Goal: Information Seeking & Learning: Find specific fact

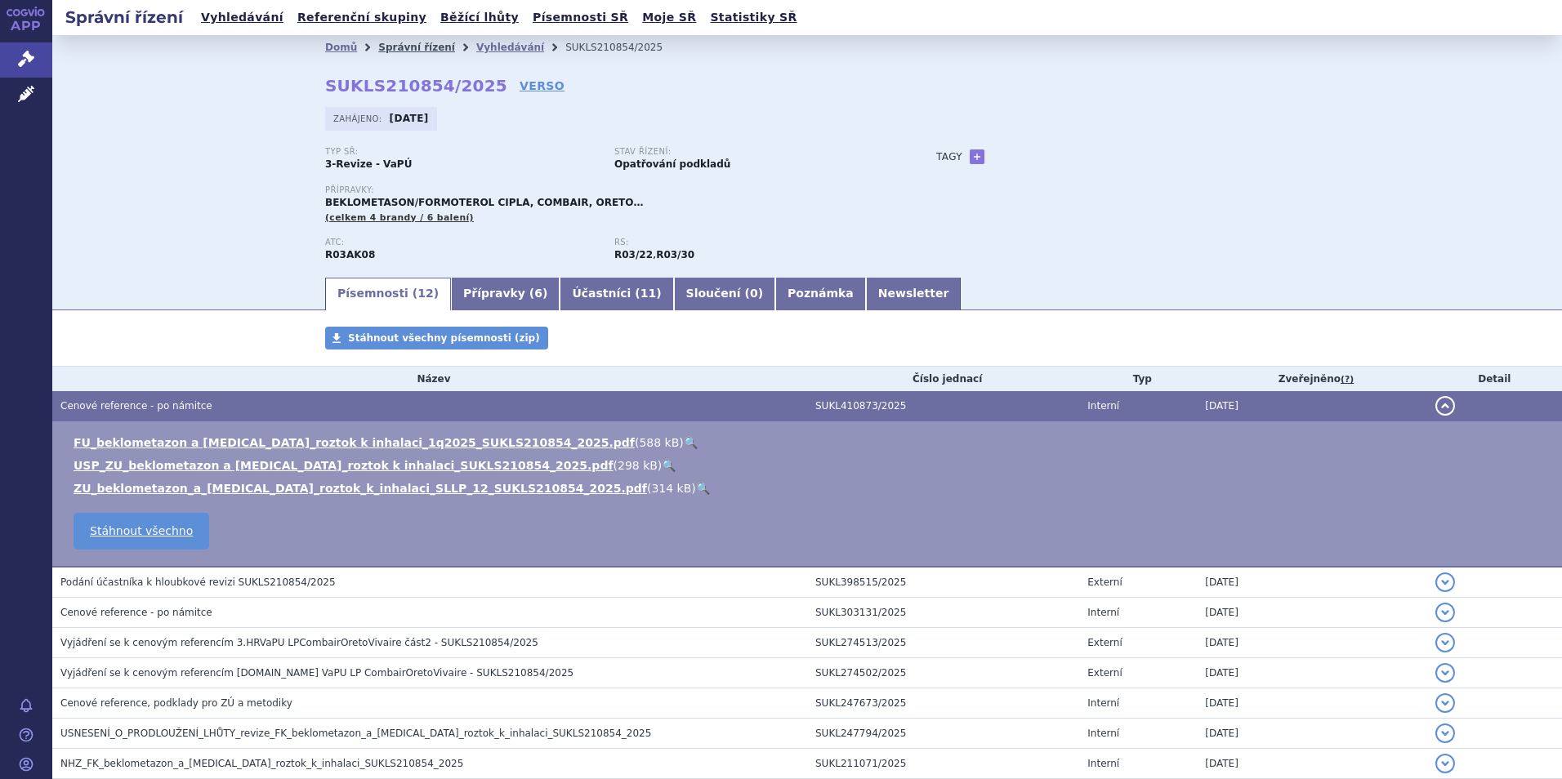
click at [398, 51] on link "Správní řízení" at bounding box center [416, 47] width 77 height 11
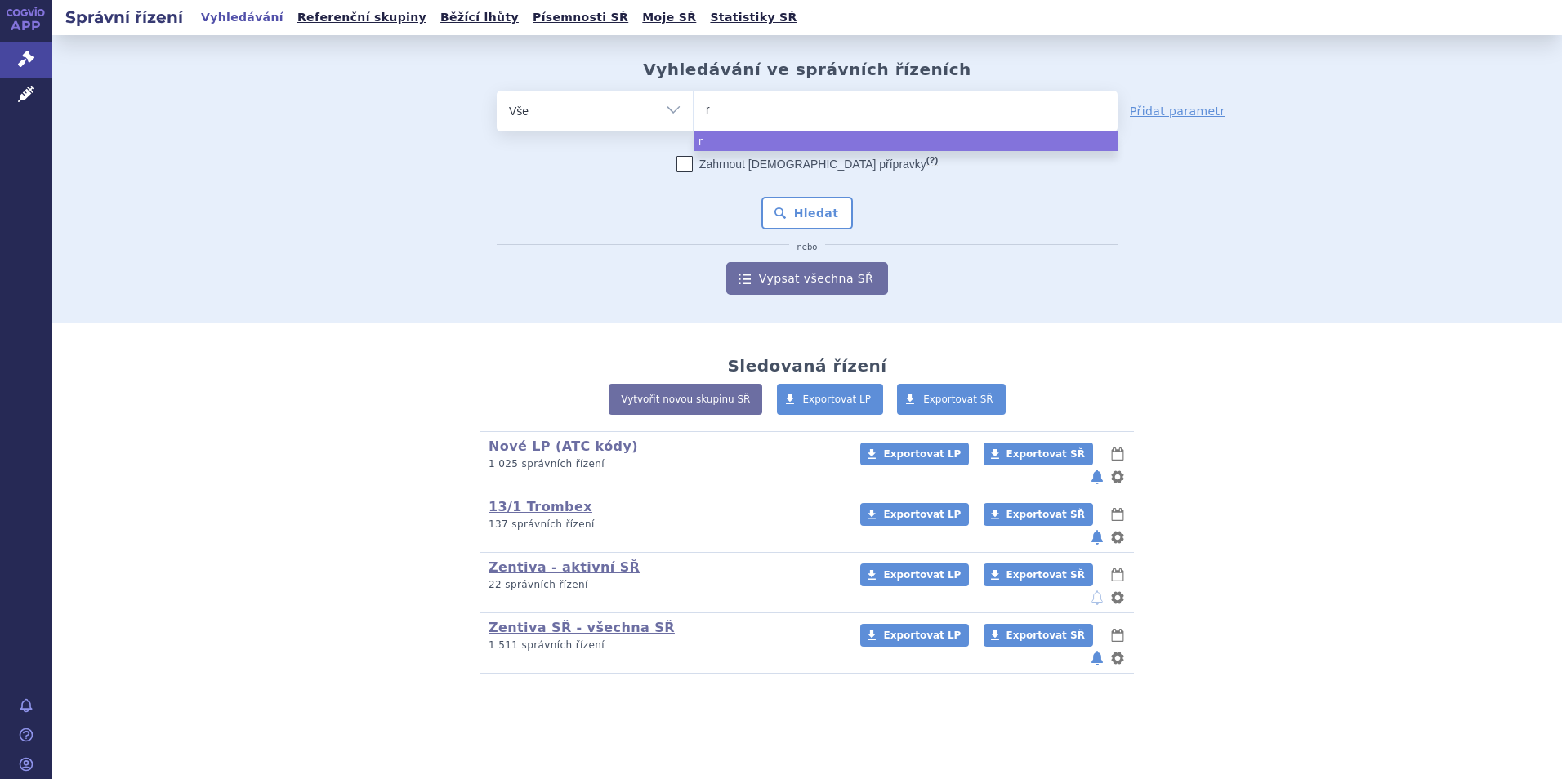
type input "ro"
type input "rosu"
type input "rosuc"
type input "rosucar"
type input "rosucard"
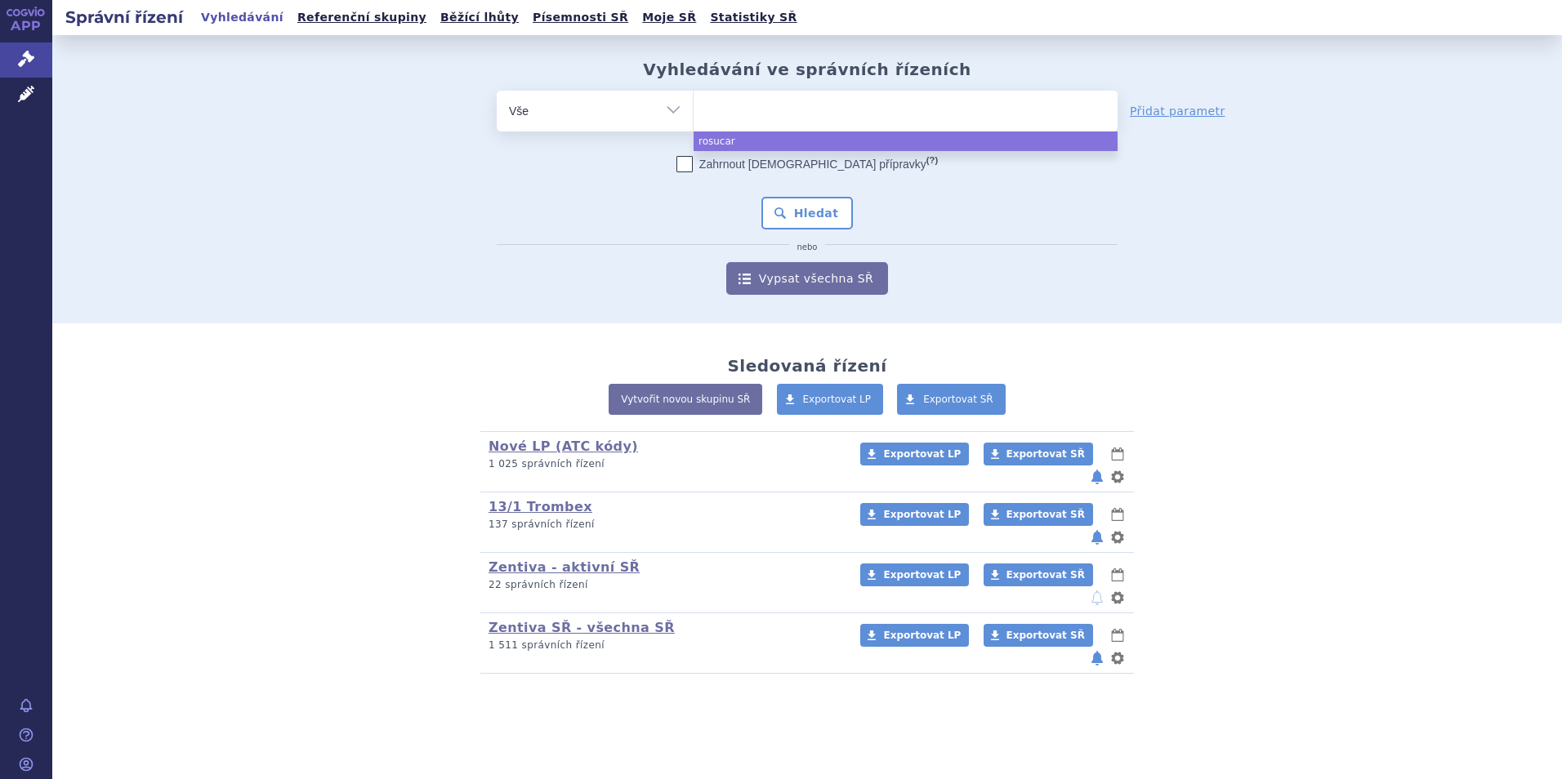
select select "rosucard"
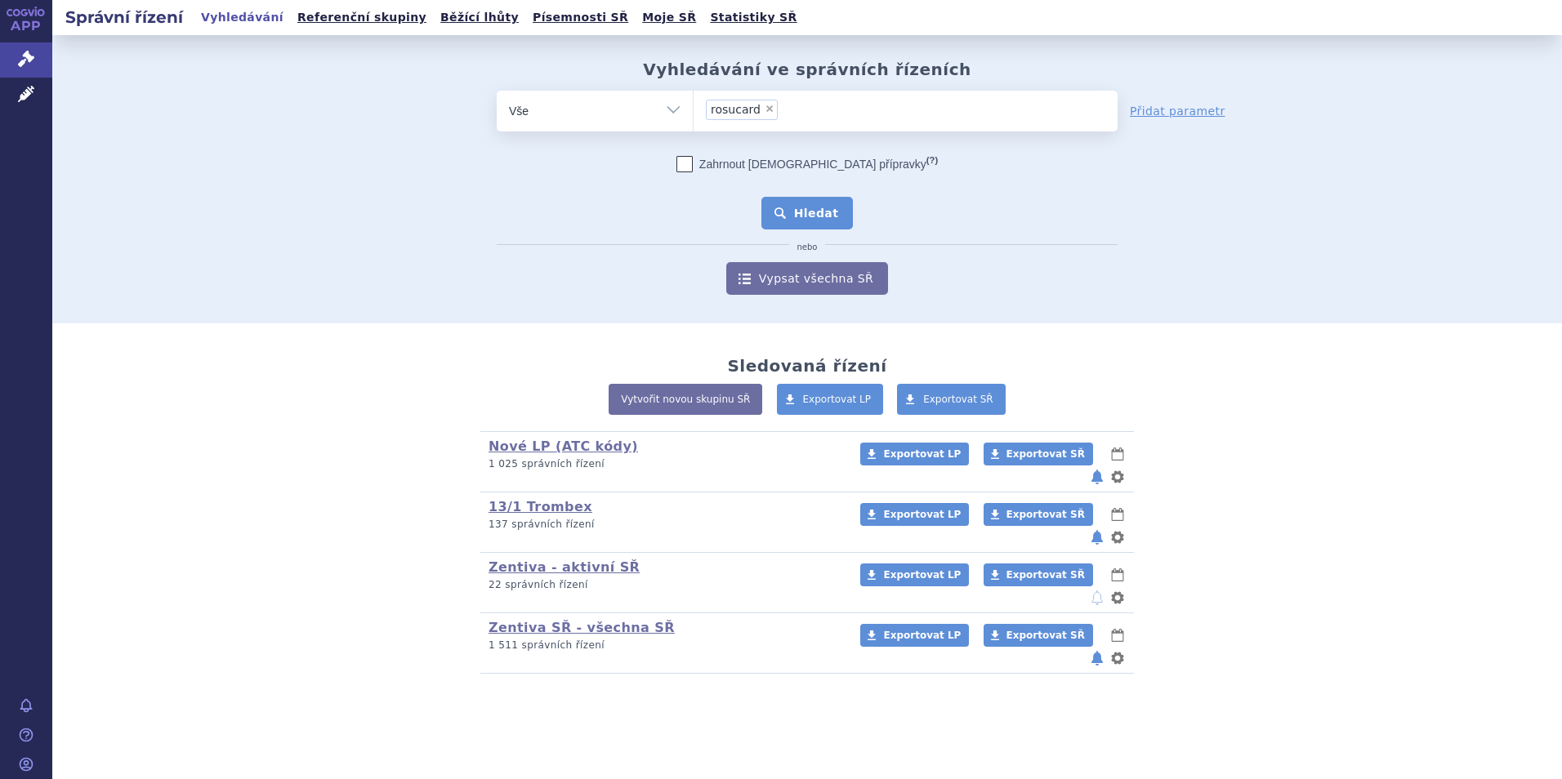
click at [812, 207] on button "Hledat" at bounding box center [807, 213] width 92 height 33
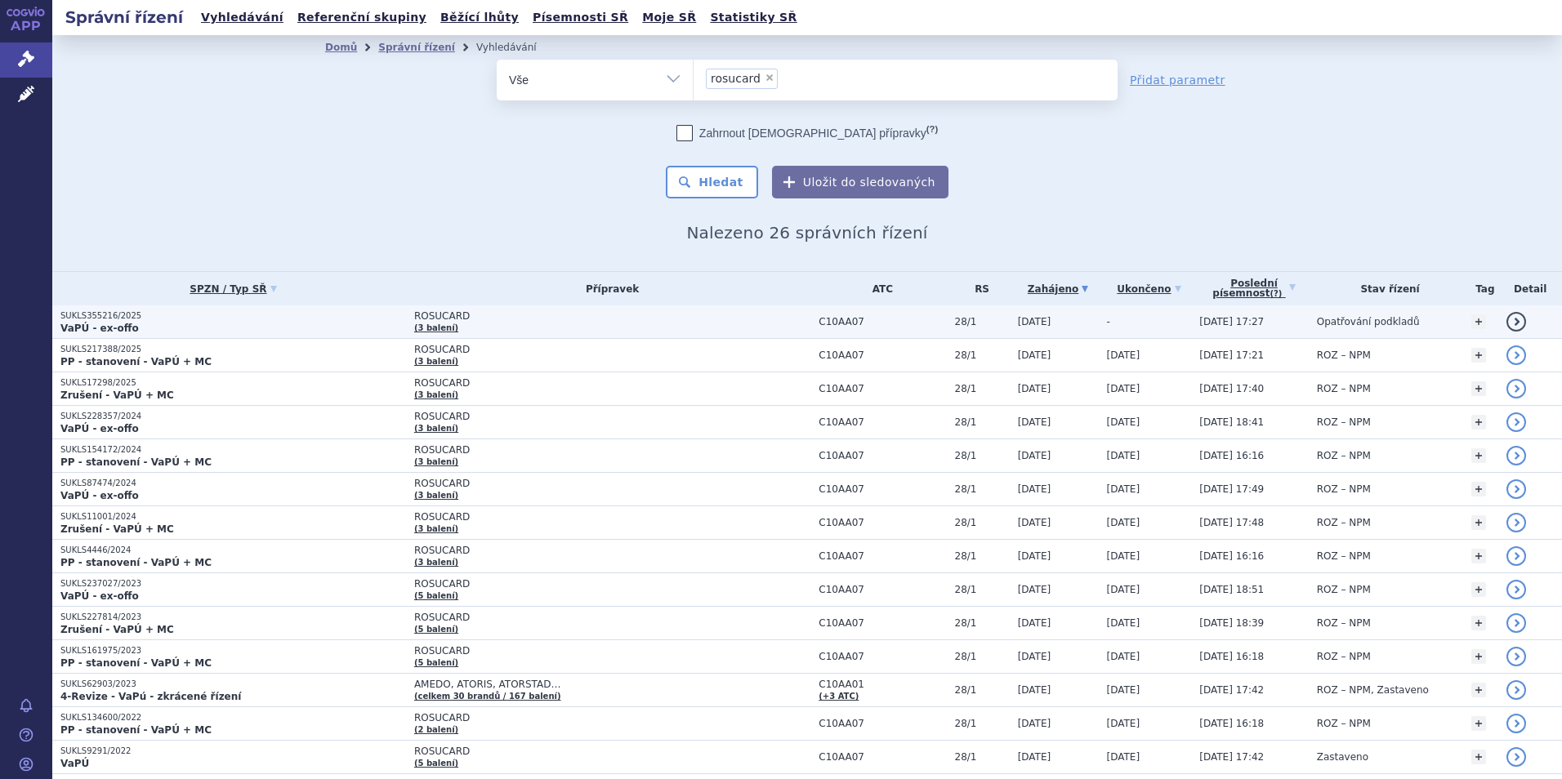
click at [437, 307] on td "ROSUCARD (3 balení)" at bounding box center [608, 322] width 404 height 33
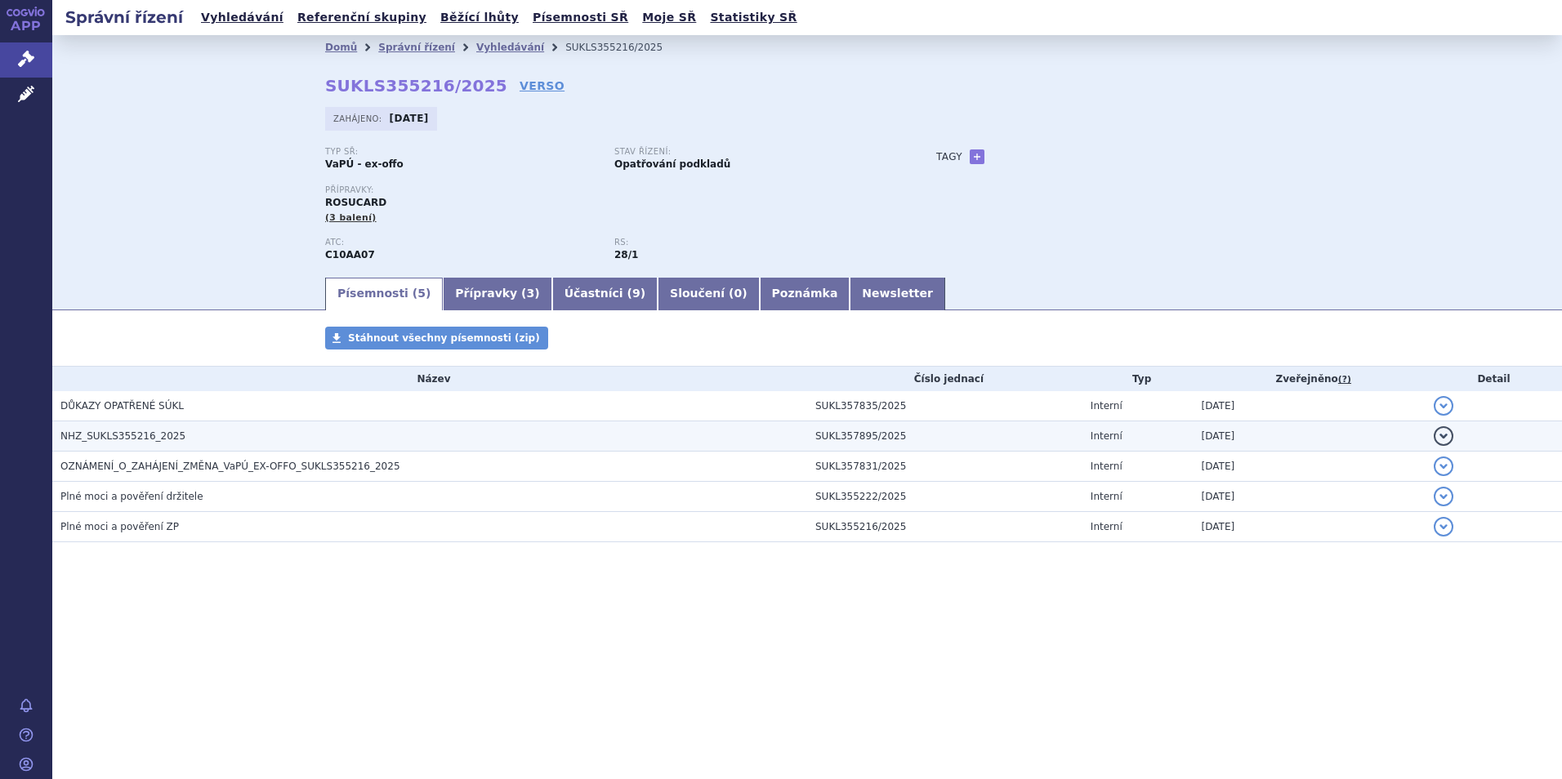
click at [128, 439] on span "NHZ_SUKLS355216_2025" at bounding box center [122, 436] width 125 height 11
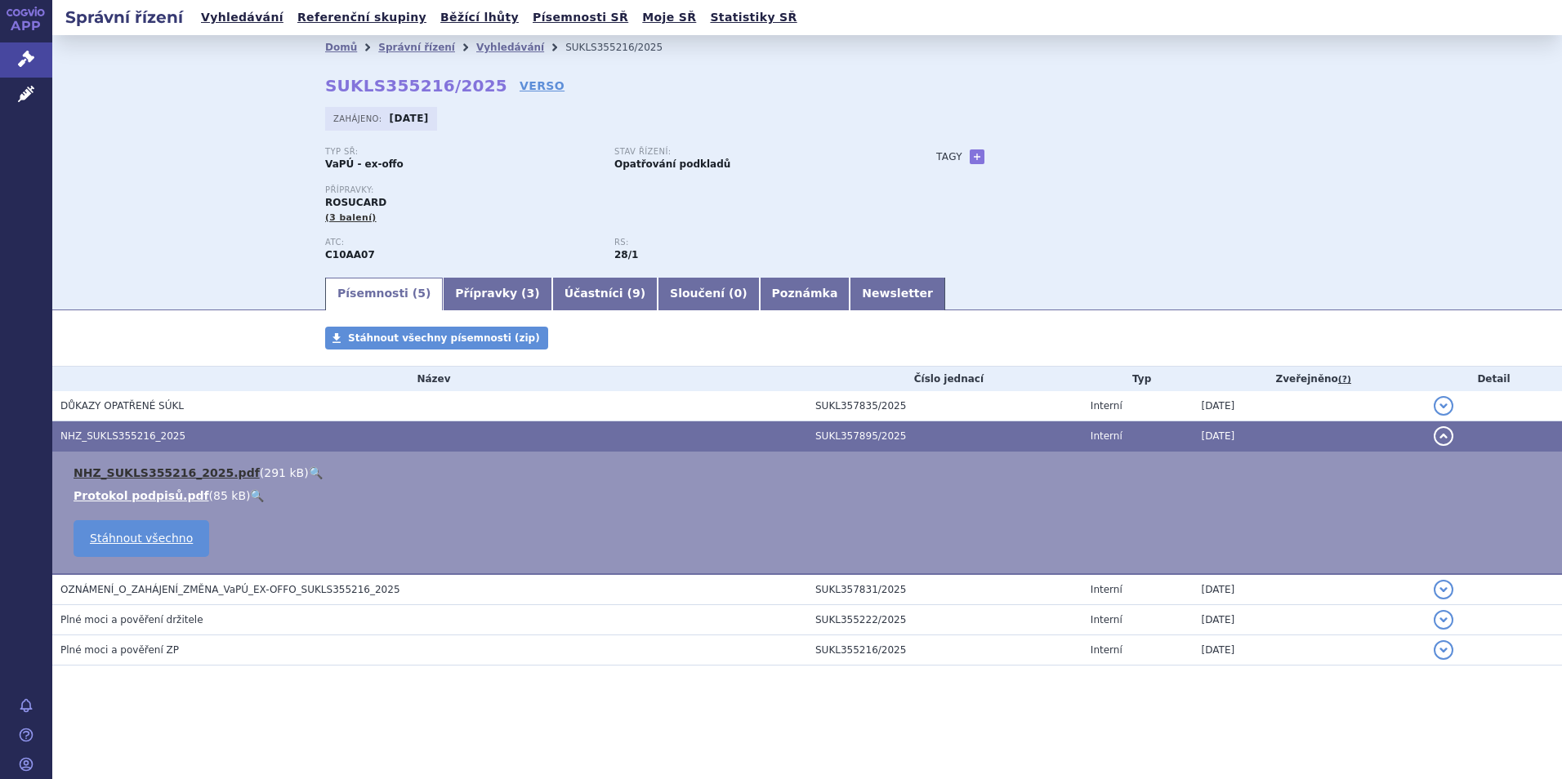
click at [157, 474] on link "NHZ_SUKLS355216_2025.pdf" at bounding box center [167, 472] width 186 height 13
click at [463, 286] on link "Přípravky ( 3 )" at bounding box center [497, 294] width 109 height 33
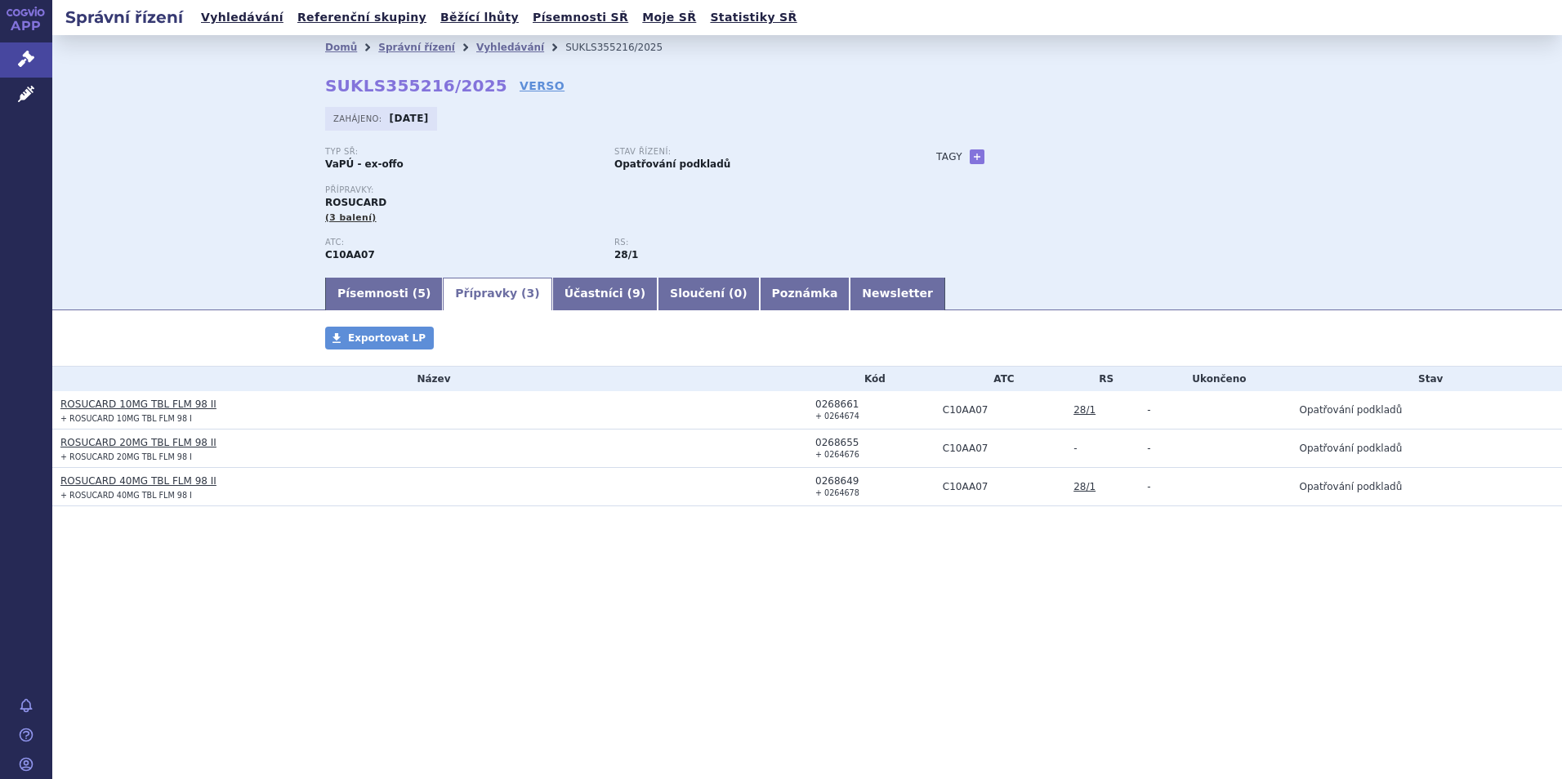
click at [381, 587] on section "Domů Správní řízení Vyhledávání SUKLS355216/2025 SUKLS355216/2025 VERSO Zahájen…" at bounding box center [807, 319] width 1510 height 569
